Goal: Navigation & Orientation: Find specific page/section

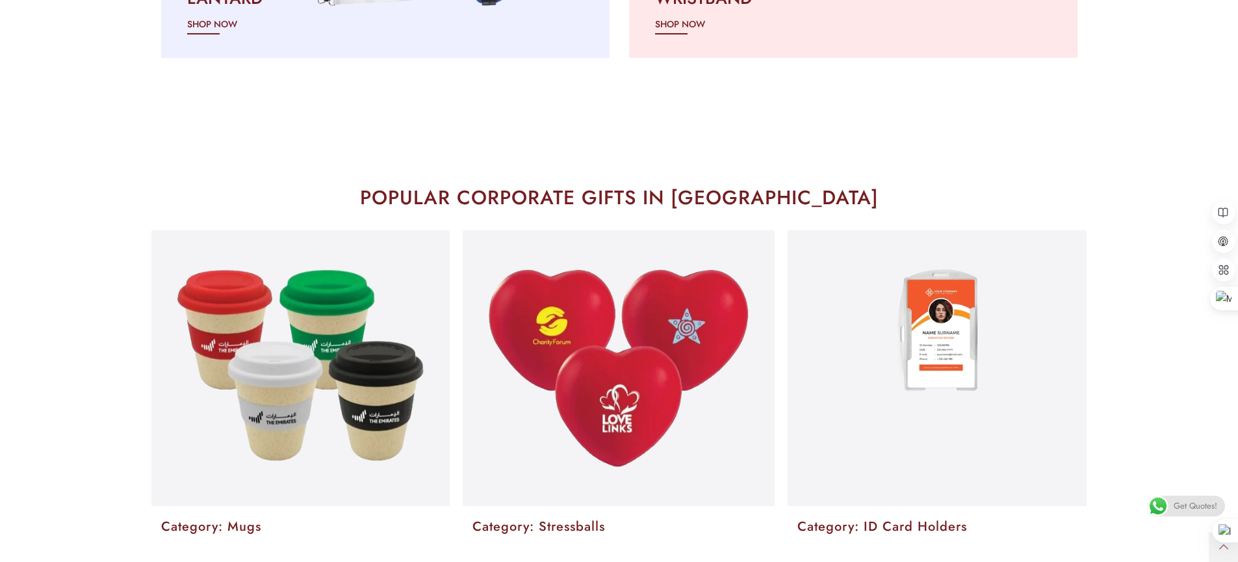
scroll to position [2310, 0]
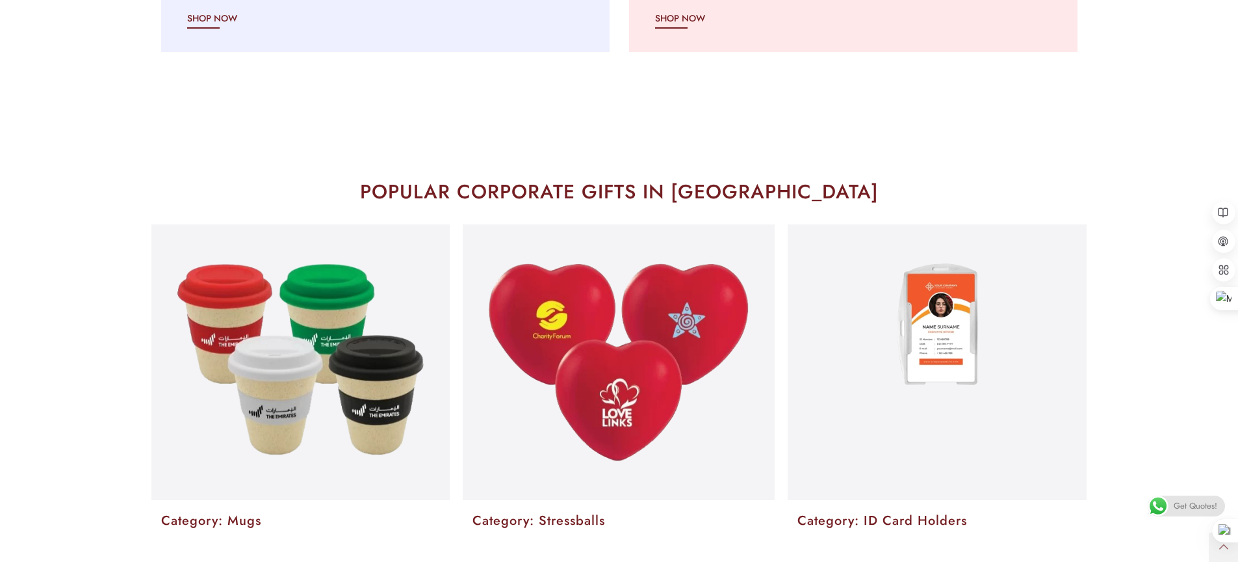
click at [120, 248] on section at bounding box center [619, 355] width 1238 height 289
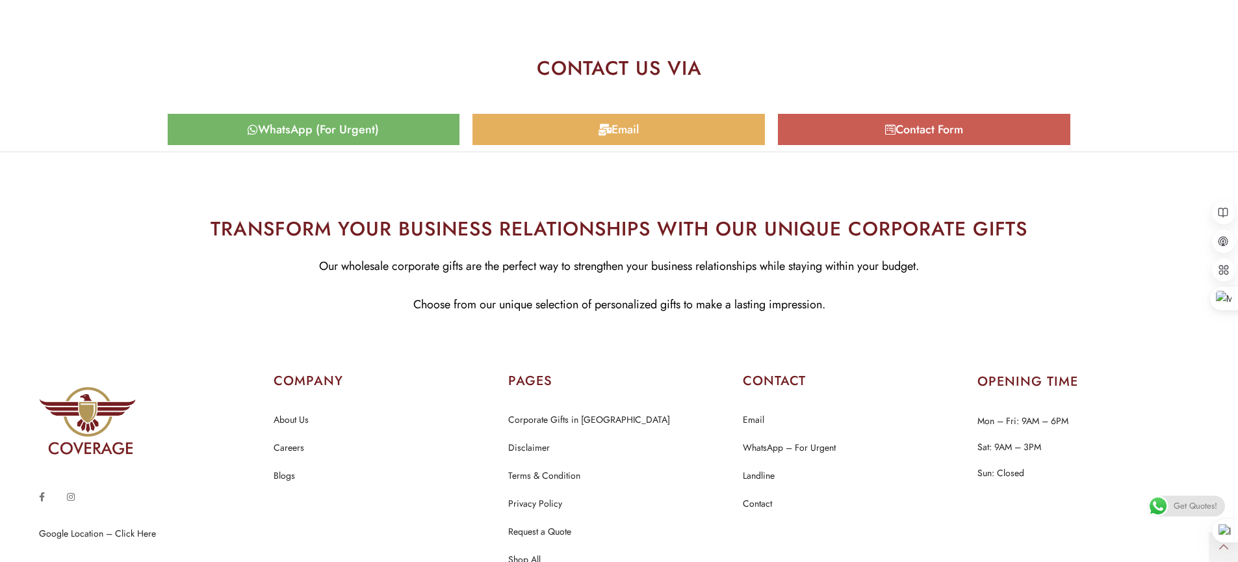
scroll to position [6466, 0]
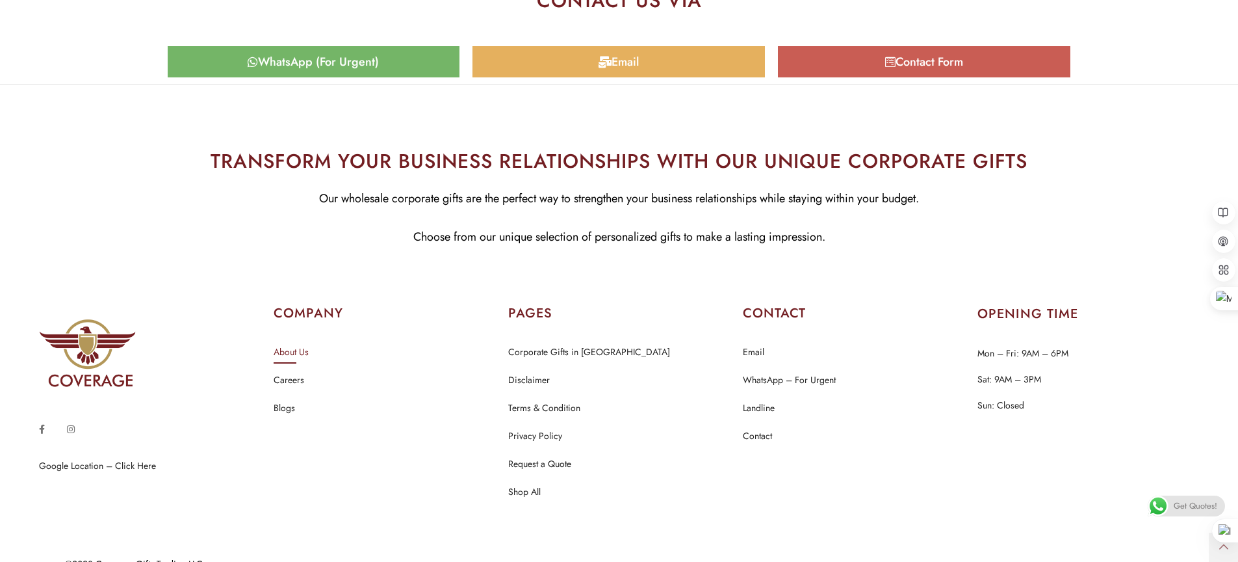
click at [285, 344] on link "About Us" at bounding box center [291, 352] width 35 height 17
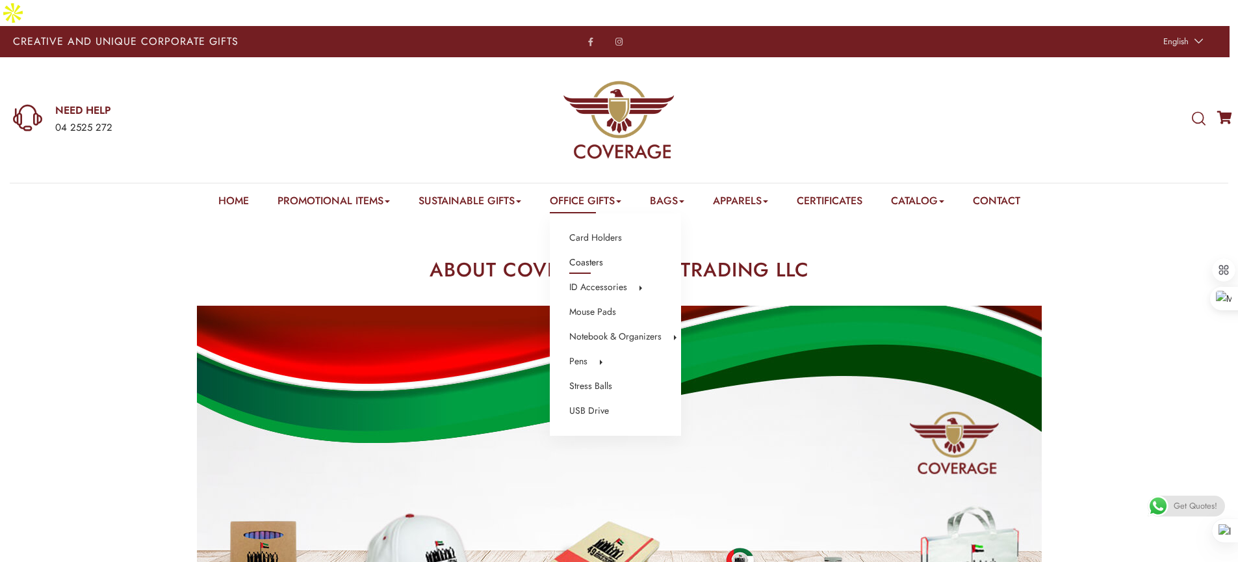
click at [582, 254] on link "Coasters" at bounding box center [586, 262] width 34 height 17
